Goal: Task Accomplishment & Management: Use online tool/utility

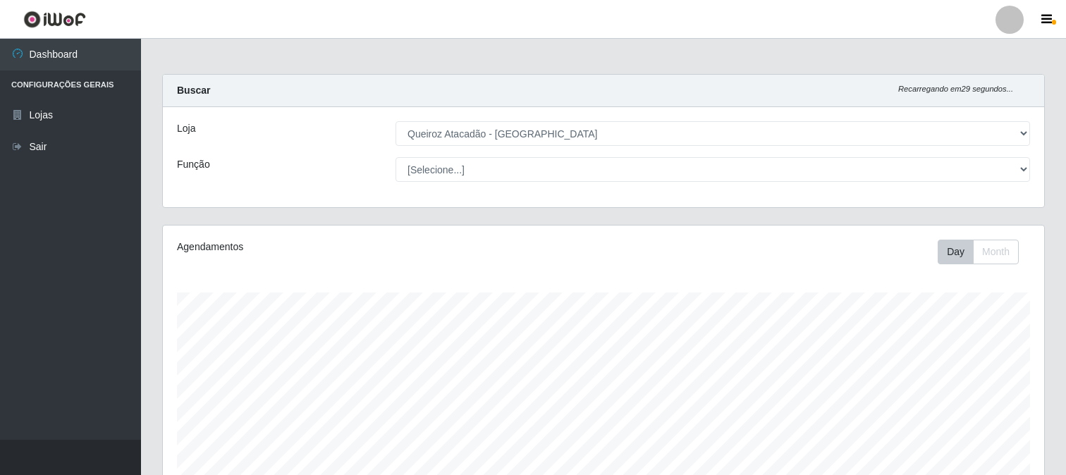
select select "464"
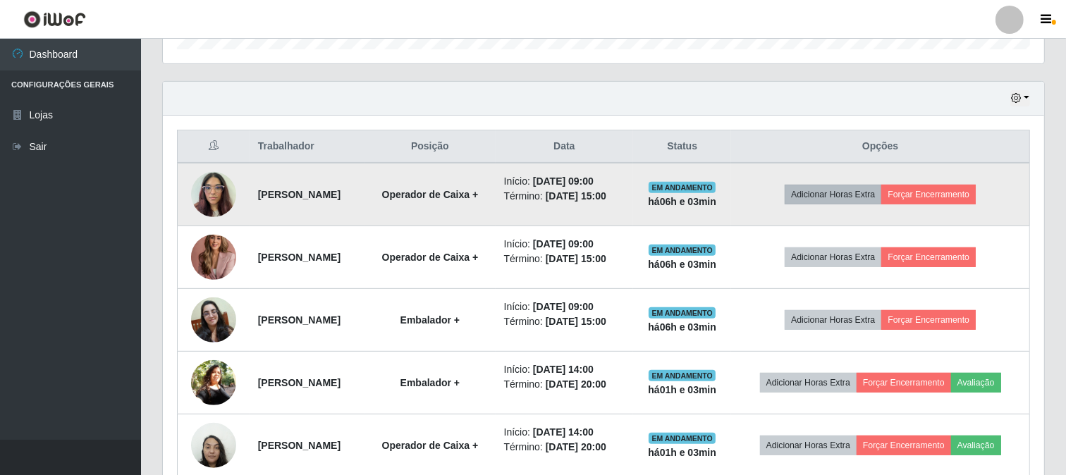
scroll to position [470, 0]
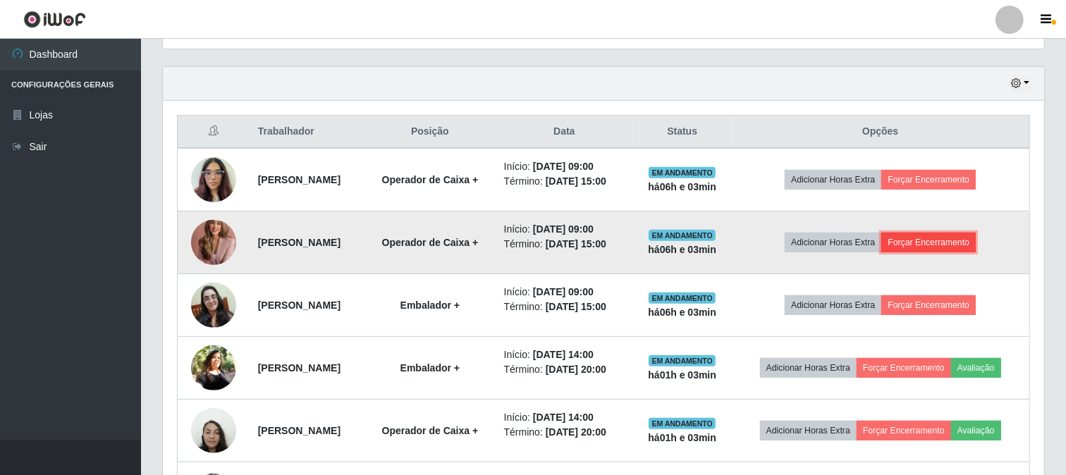
click at [974, 252] on button "Forçar Encerramento" at bounding box center [928, 243] width 94 height 20
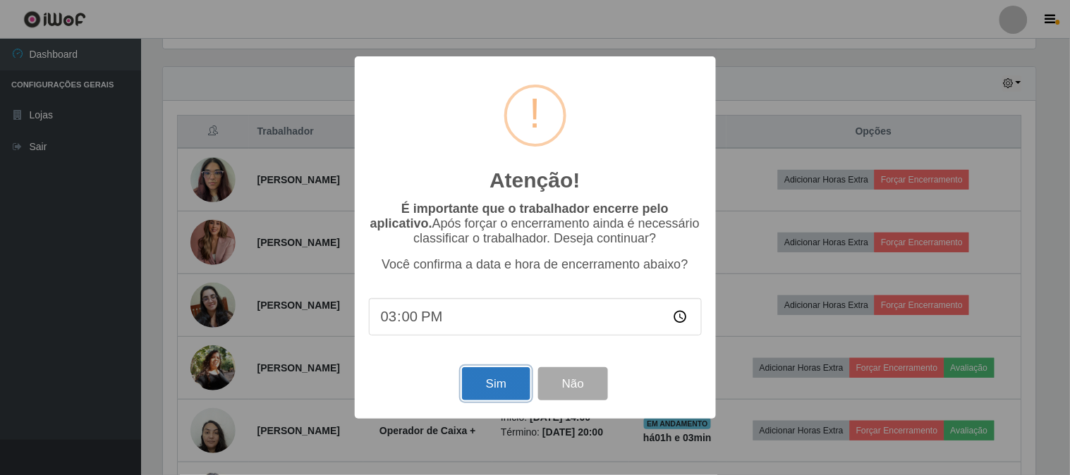
click at [510, 388] on button "Sim" at bounding box center [496, 383] width 68 height 33
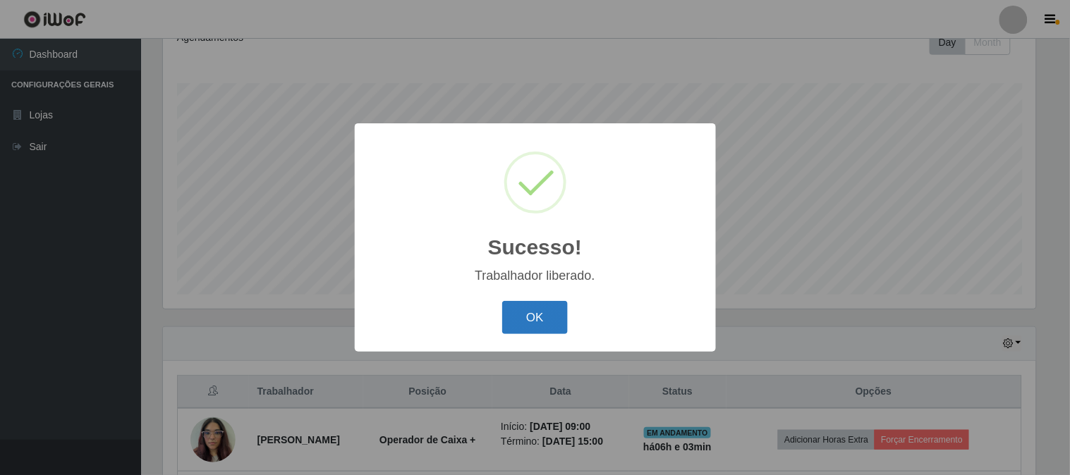
click at [562, 310] on button "OK" at bounding box center [535, 317] width 66 height 33
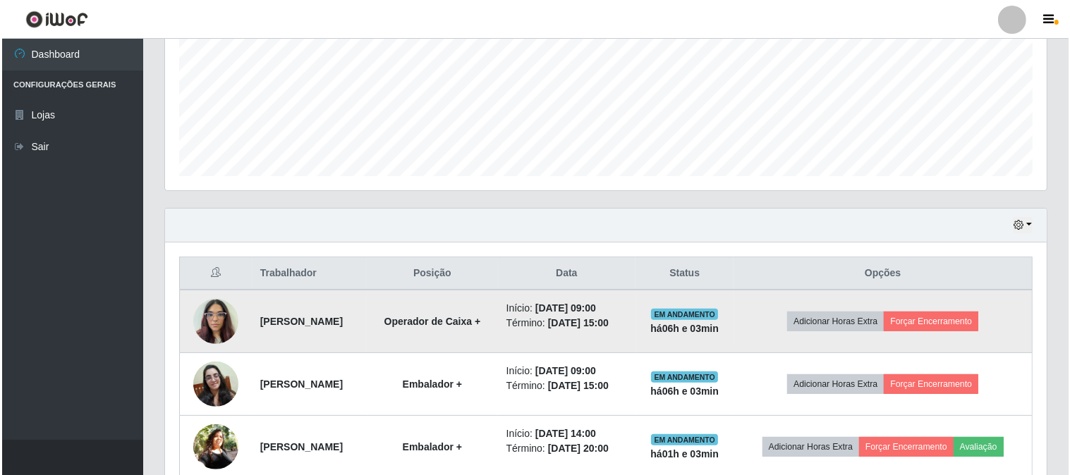
scroll to position [367, 0]
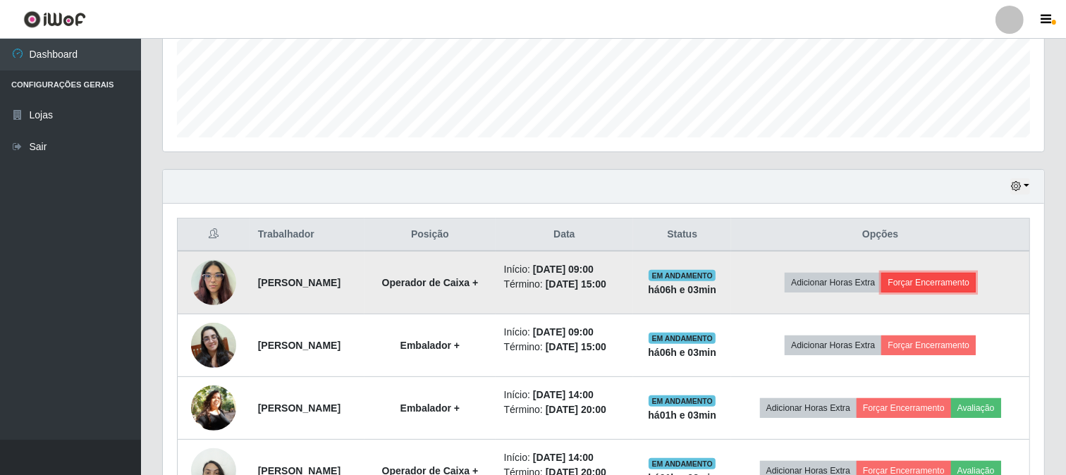
click at [948, 293] on button "Forçar Encerramento" at bounding box center [928, 283] width 94 height 20
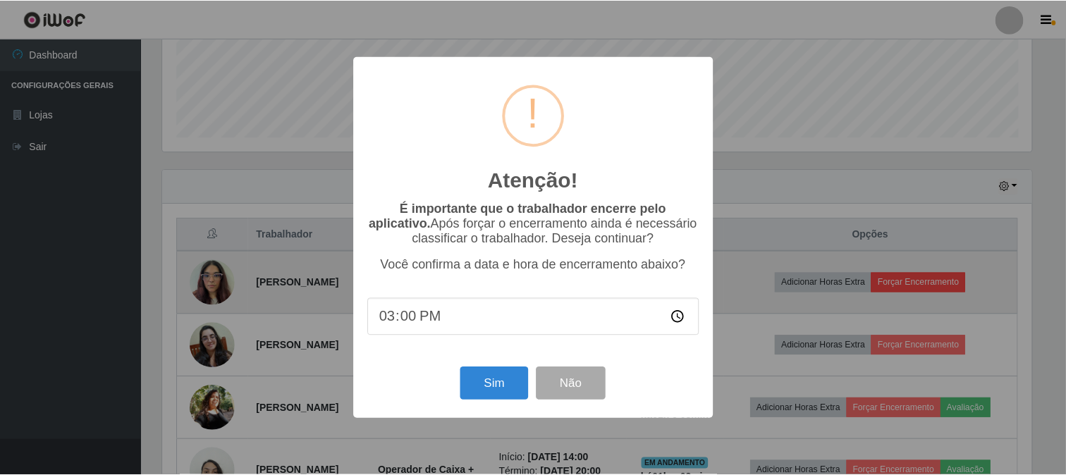
scroll to position [292, 872]
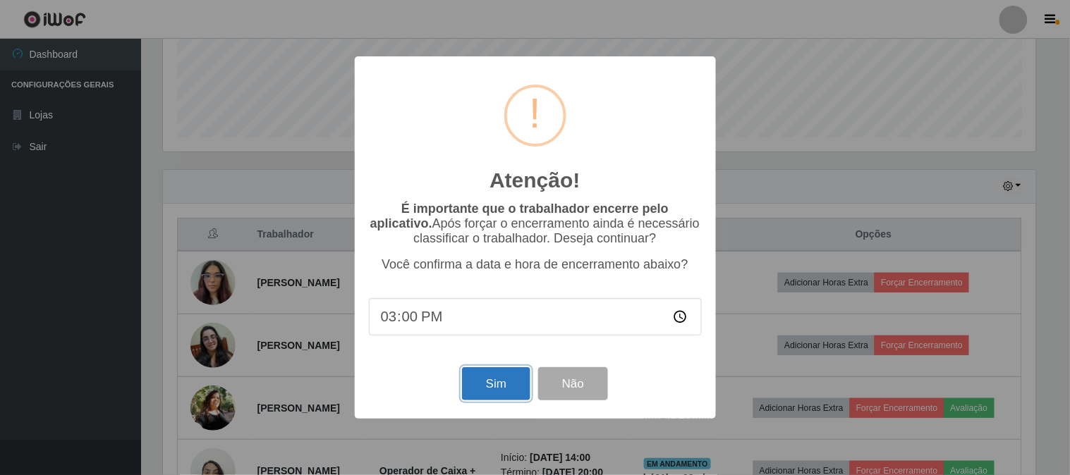
click at [503, 398] on button "Sim" at bounding box center [496, 383] width 68 height 33
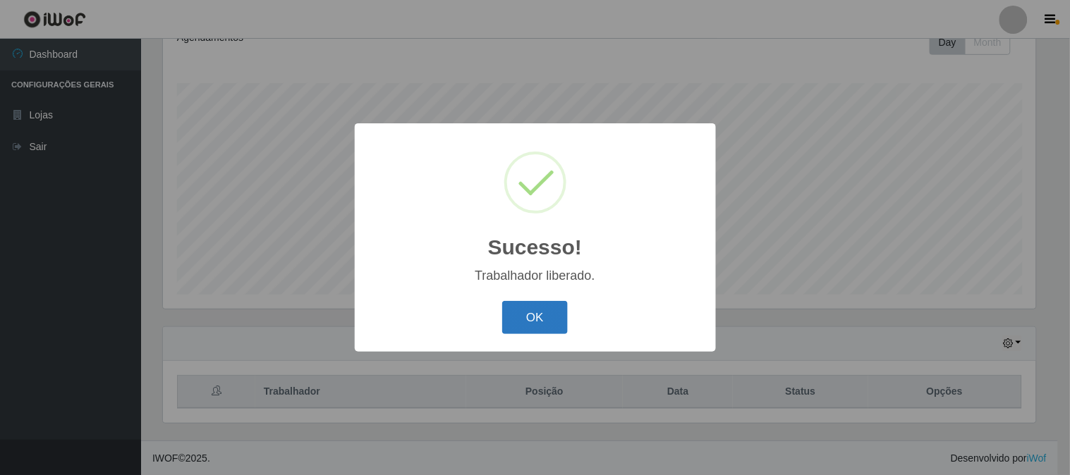
click at [545, 315] on button "OK" at bounding box center [535, 317] width 66 height 33
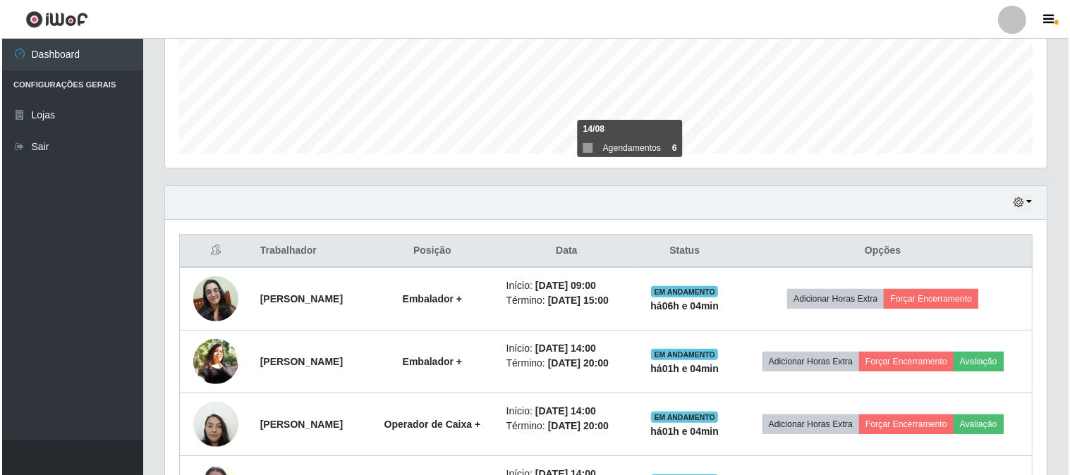
scroll to position [341, 0]
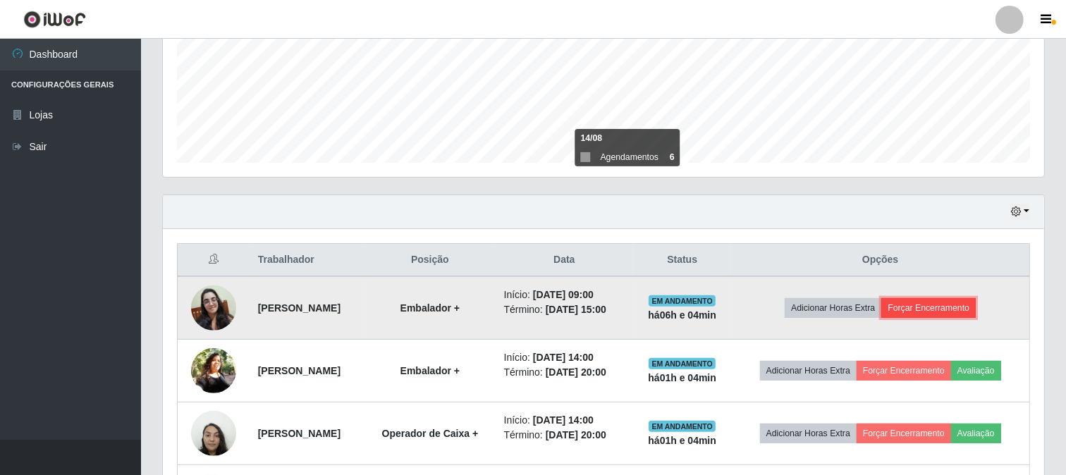
click at [936, 306] on button "Forçar Encerramento" at bounding box center [928, 308] width 94 height 20
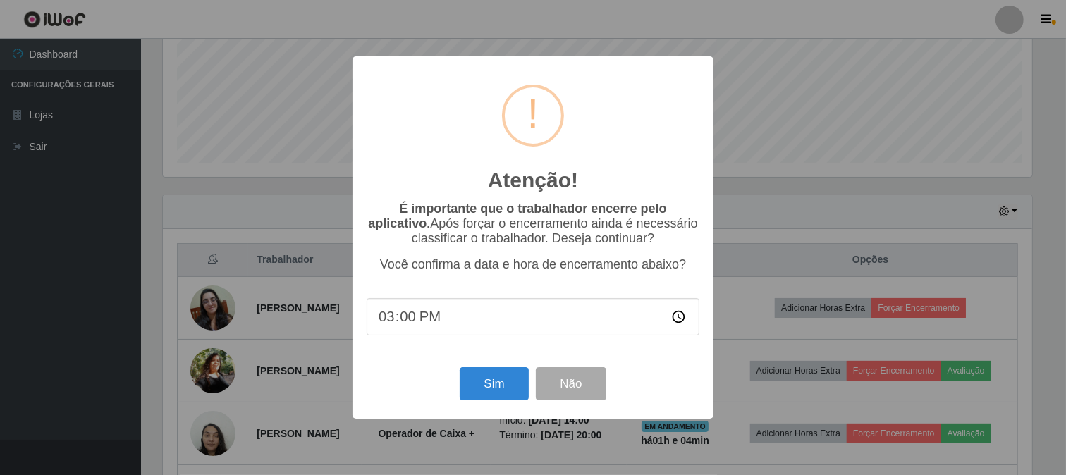
scroll to position [292, 872]
click at [505, 388] on button "Sim" at bounding box center [496, 383] width 68 height 33
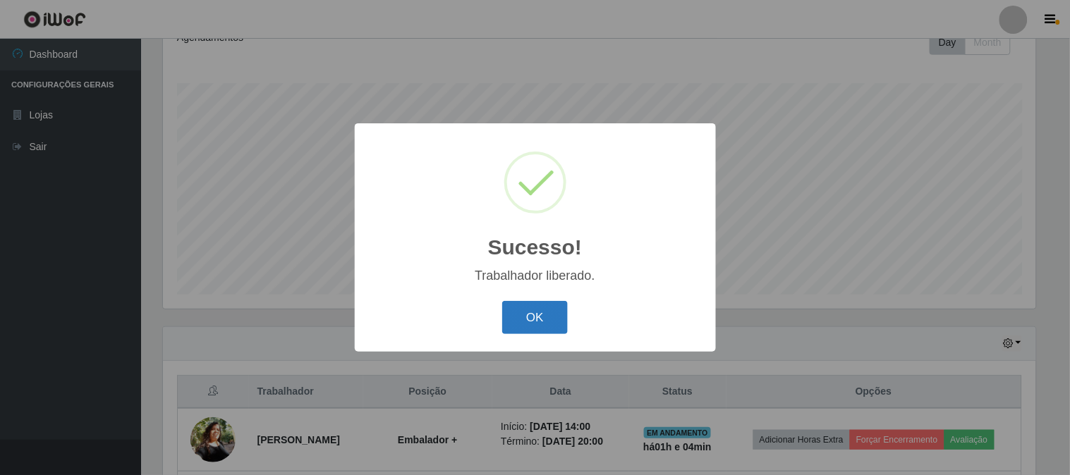
click at [533, 313] on button "OK" at bounding box center [535, 317] width 66 height 33
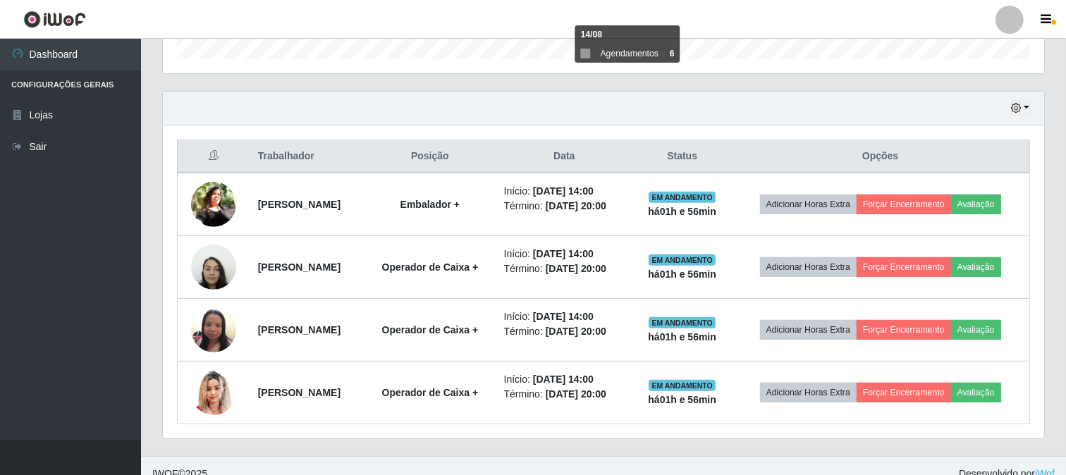
scroll to position [461, 0]
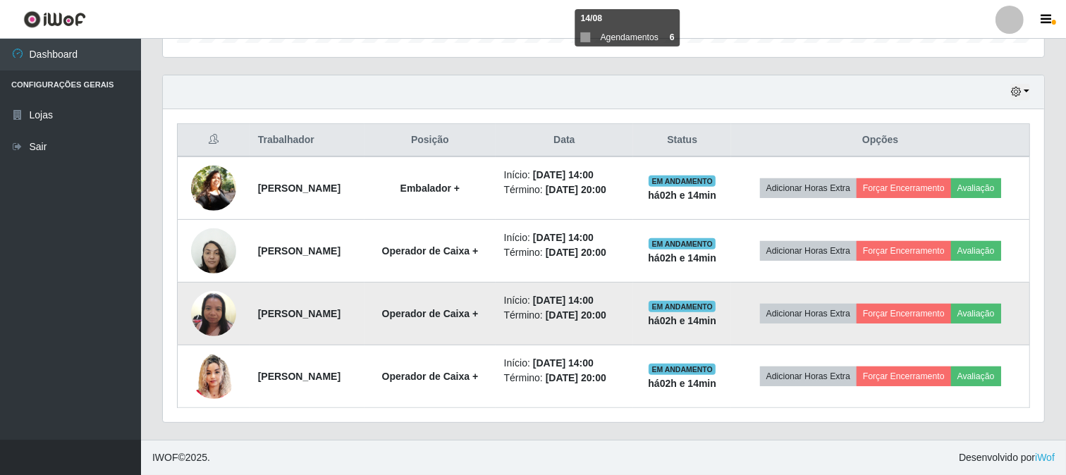
drag, startPoint x: 353, startPoint y: 262, endPoint x: 329, endPoint y: 294, distance: 40.3
